Goal: Navigation & Orientation: Find specific page/section

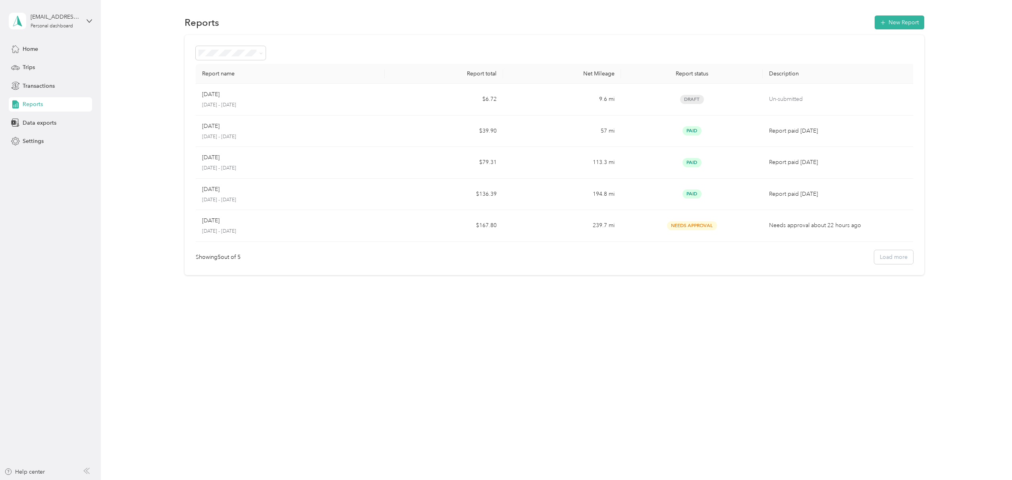
click at [31, 108] on div "Reports" at bounding box center [50, 104] width 83 height 14
click at [33, 89] on span "Transactions" at bounding box center [39, 86] width 32 height 8
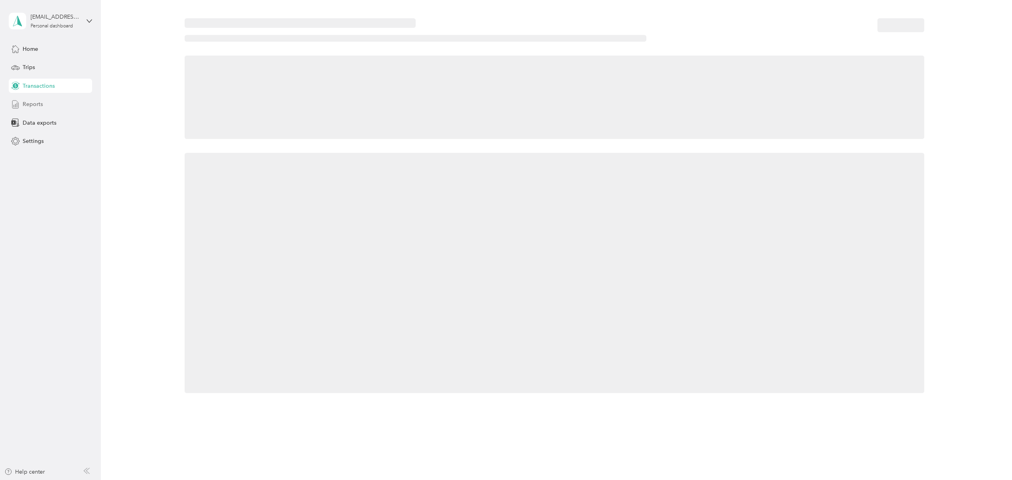
click at [35, 102] on span "Reports" at bounding box center [33, 104] width 20 height 8
